Goal: Transaction & Acquisition: Purchase product/service

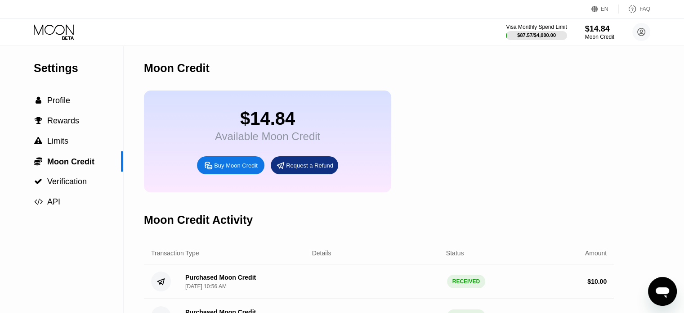
click at [67, 29] on icon at bounding box center [55, 32] width 42 height 16
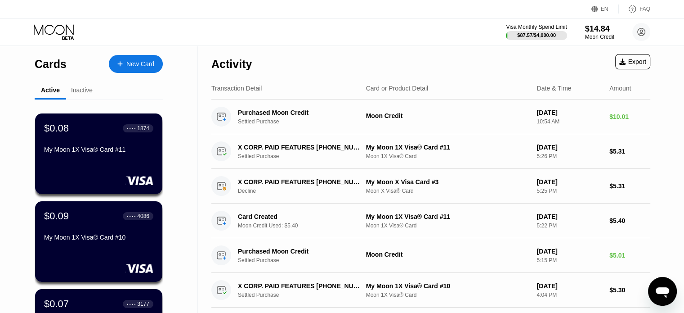
click at [134, 68] on div "New Card" at bounding box center [140, 64] width 28 height 8
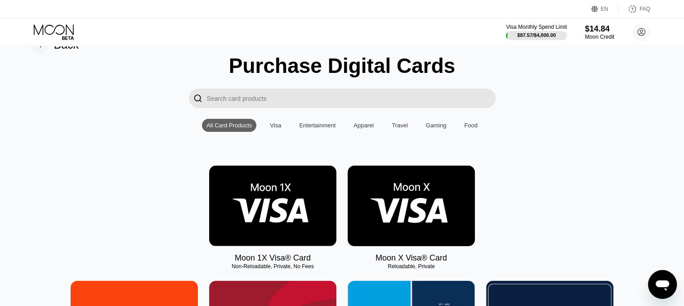
scroll to position [45, 0]
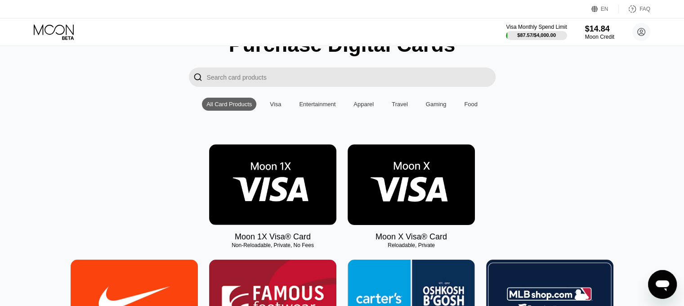
click at [272, 180] on img at bounding box center [272, 184] width 127 height 81
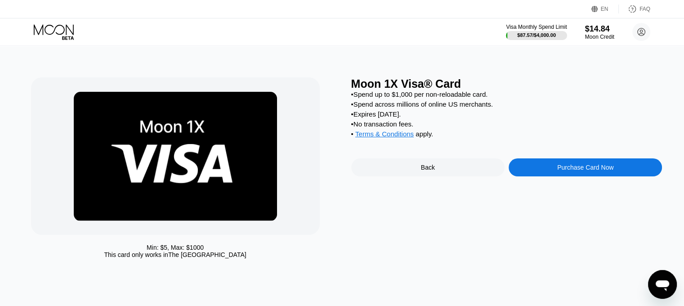
click at [603, 171] on div "Purchase Card Now" at bounding box center [585, 167] width 56 height 7
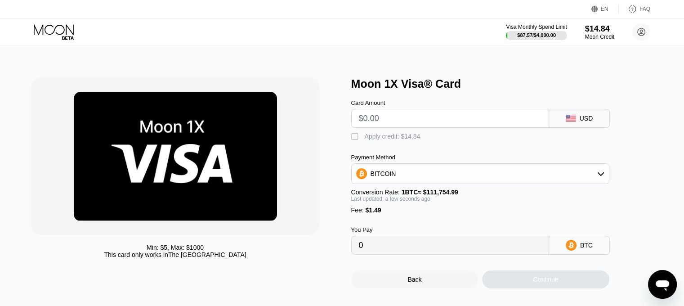
click at [449, 119] on input "text" at bounding box center [450, 118] width 183 height 18
type input "$5"
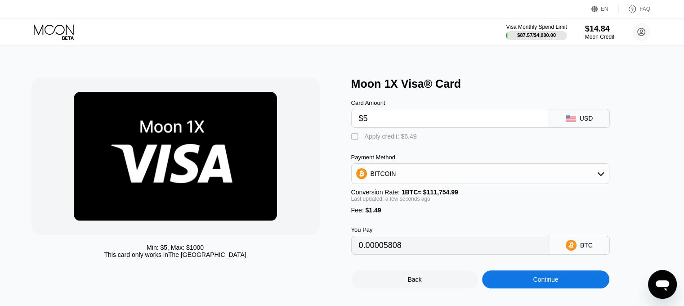
type input "0.00005808"
type input "$5.4"
type input "0.00006166"
type input "$5.4"
drag, startPoint x: 355, startPoint y: 139, endPoint x: 360, endPoint y: 144, distance: 6.4
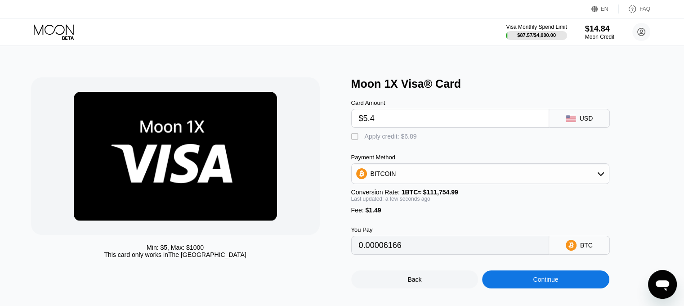
click at [355, 139] on div "" at bounding box center [355, 136] width 9 height 9
type input "0"
click at [553, 283] on div "Continue" at bounding box center [545, 279] width 25 height 7
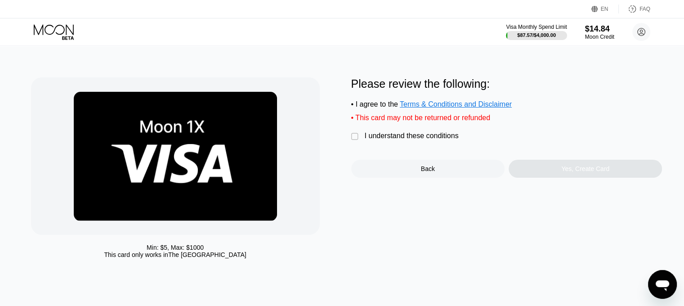
click at [382, 140] on div "I understand these conditions" at bounding box center [412, 136] width 94 height 8
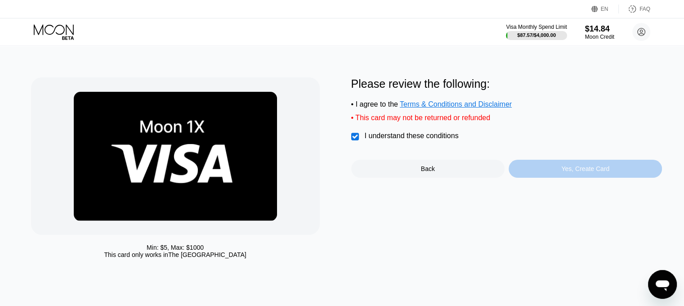
click at [546, 178] on div "Yes, Create Card" at bounding box center [585, 169] width 153 height 18
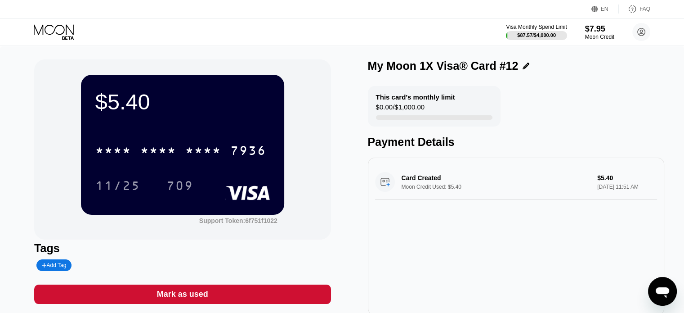
click at [63, 28] on icon at bounding box center [55, 32] width 42 height 16
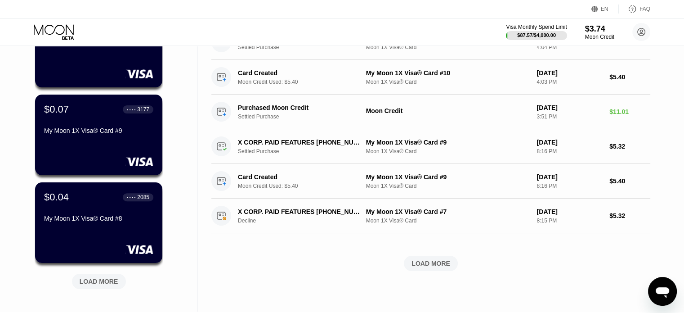
scroll to position [405, 0]
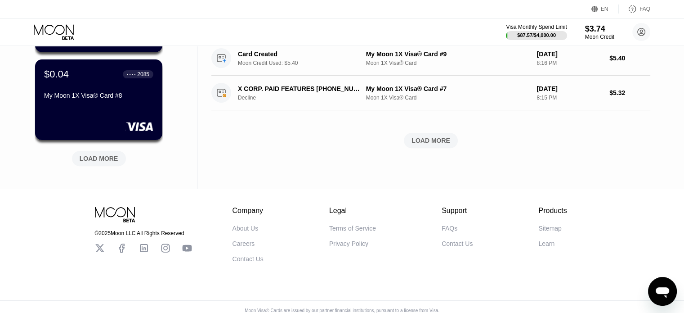
click at [92, 160] on div "LOAD MORE" at bounding box center [99, 158] width 39 height 8
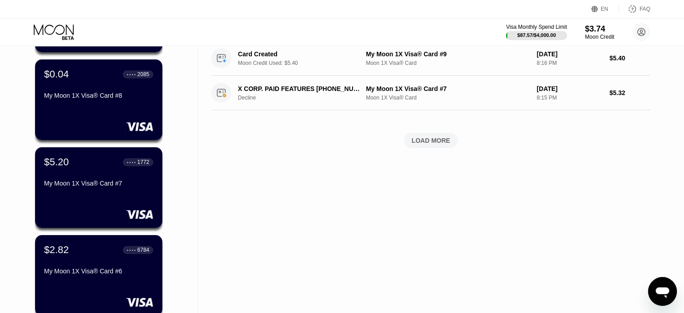
click at [94, 177] on div "$5.20 ● ● ● ● 1772 My Moon 1X Visa® Card #7" at bounding box center [98, 173] width 109 height 34
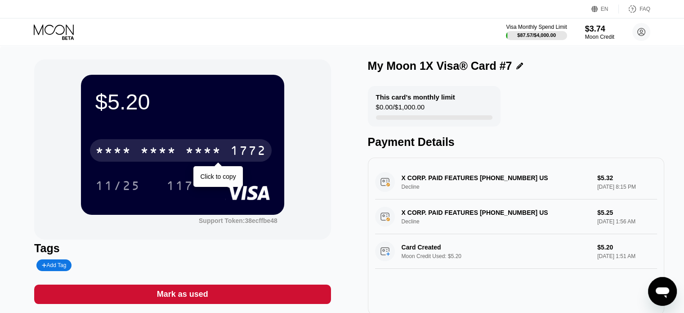
click at [193, 149] on div "* * * *" at bounding box center [203, 151] width 36 height 14
click at [58, 31] on icon at bounding box center [55, 32] width 42 height 16
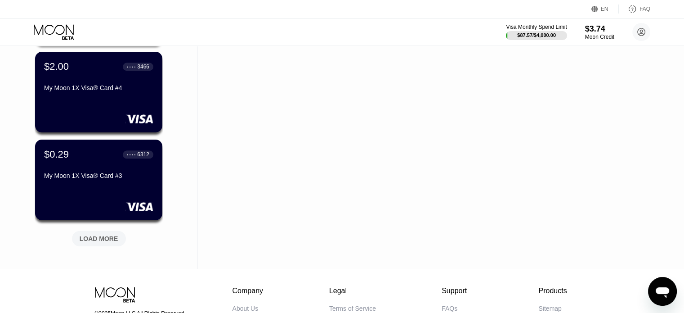
scroll to position [765, 0]
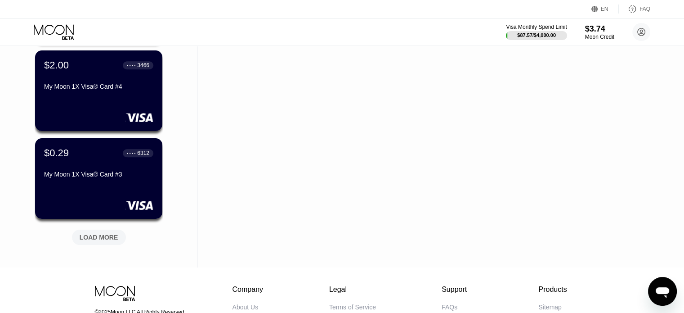
click at [100, 241] on div "LOAD MORE" at bounding box center [99, 237] width 39 height 8
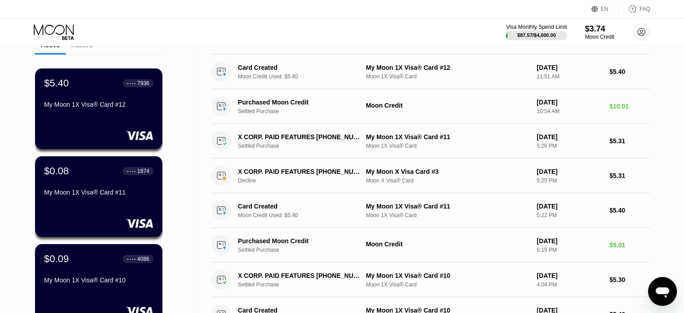
scroll to position [0, 0]
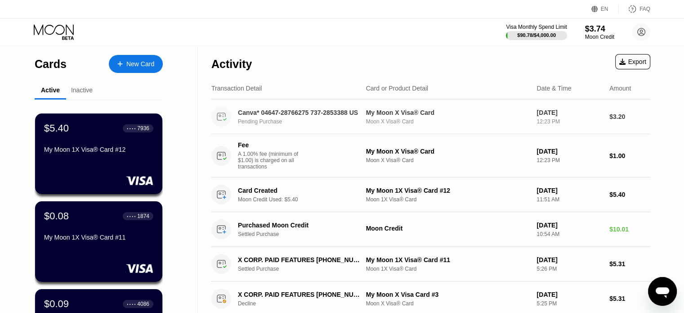
click at [267, 120] on div "Pending Purchase" at bounding box center [304, 121] width 133 height 6
click at [79, 89] on div "Inactive" at bounding box center [82, 89] width 22 height 7
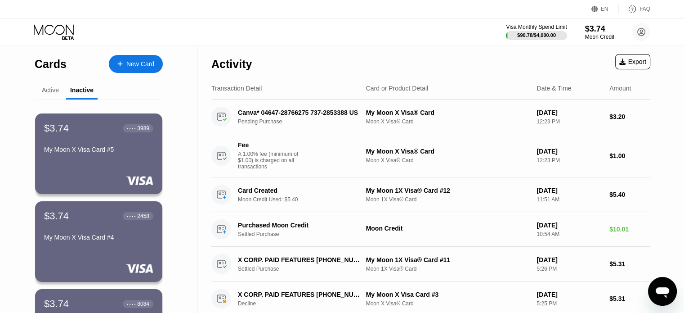
click at [52, 91] on div "Active" at bounding box center [50, 89] width 17 height 7
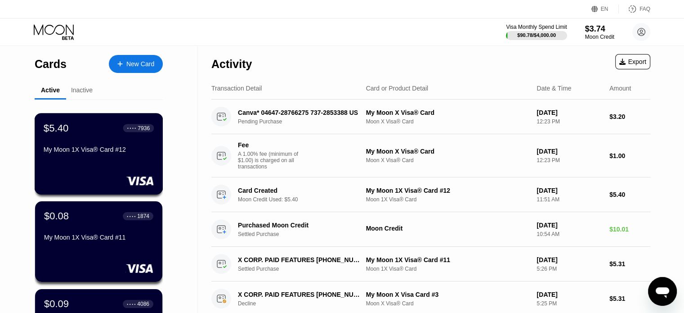
click at [98, 151] on div "My Moon 1X Visa® Card #12" at bounding box center [99, 149] width 110 height 7
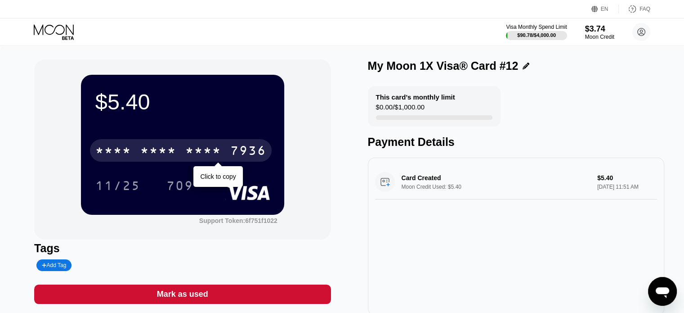
click at [220, 156] on div "* * * *" at bounding box center [203, 151] width 36 height 14
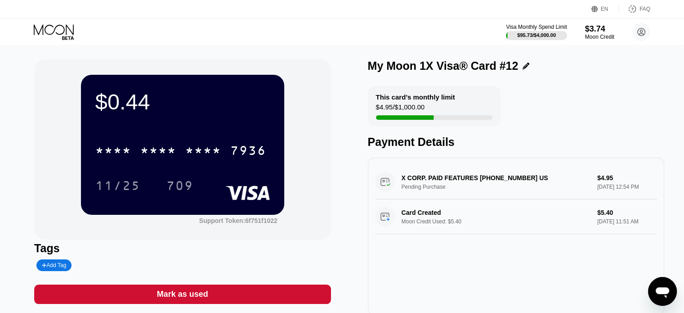
click at [63, 28] on icon at bounding box center [55, 32] width 42 height 16
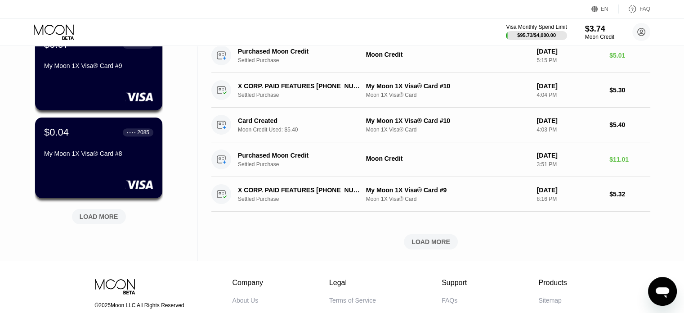
scroll to position [360, 0]
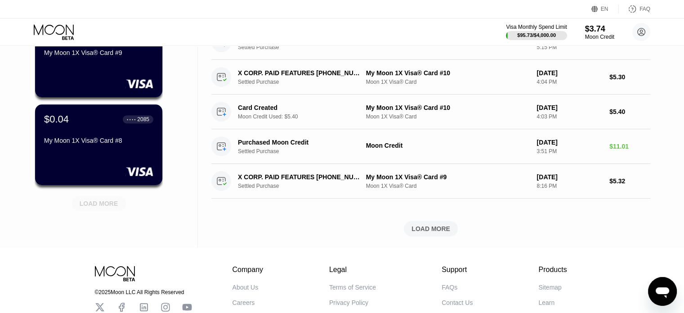
click at [85, 200] on div "LOAD MORE" at bounding box center [99, 203] width 39 height 8
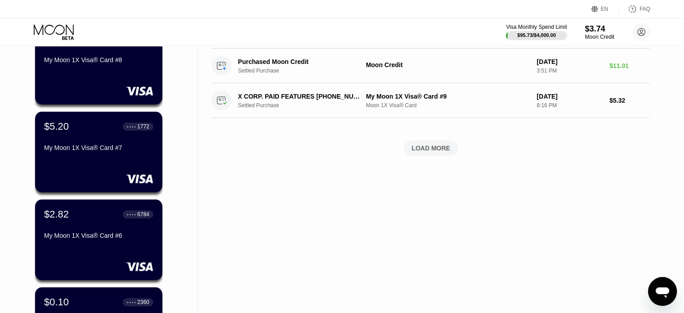
scroll to position [450, 0]
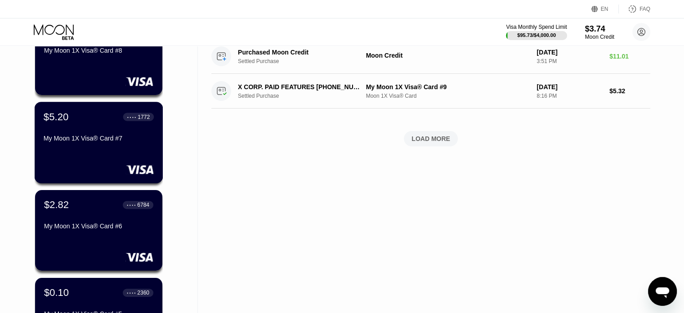
click at [84, 126] on div "$5.20 ● ● ● ● 1772 My Moon 1X Visa® Card #7" at bounding box center [99, 128] width 110 height 35
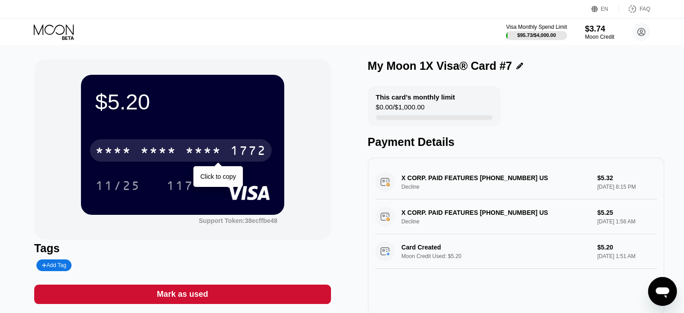
click at [161, 157] on div "* * * *" at bounding box center [158, 151] width 36 height 14
